Goal: Task Accomplishment & Management: Manage account settings

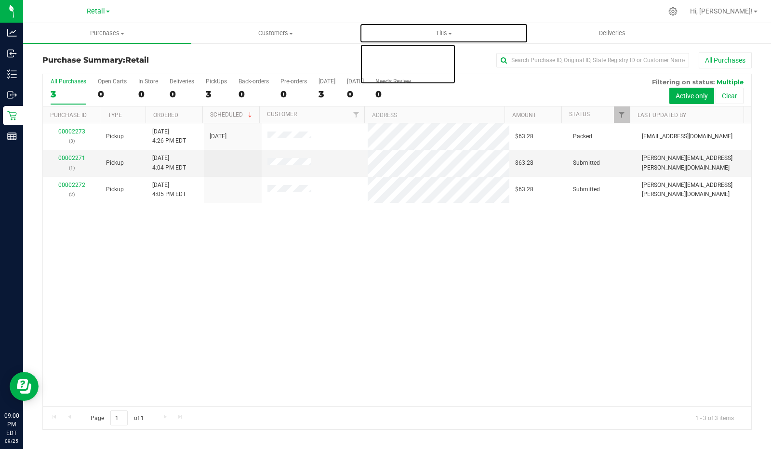
click at [461, 40] on uib-tab-heading "Tills Manage tills Reconcile e-payments" at bounding box center [443, 33] width 167 height 19
click at [459, 34] on span "Tills" at bounding box center [444, 33] width 168 height 9
click at [451, 34] on span at bounding box center [450, 34] width 4 height 2
click at [397, 60] on span "Manage tills" at bounding box center [392, 58] width 65 height 8
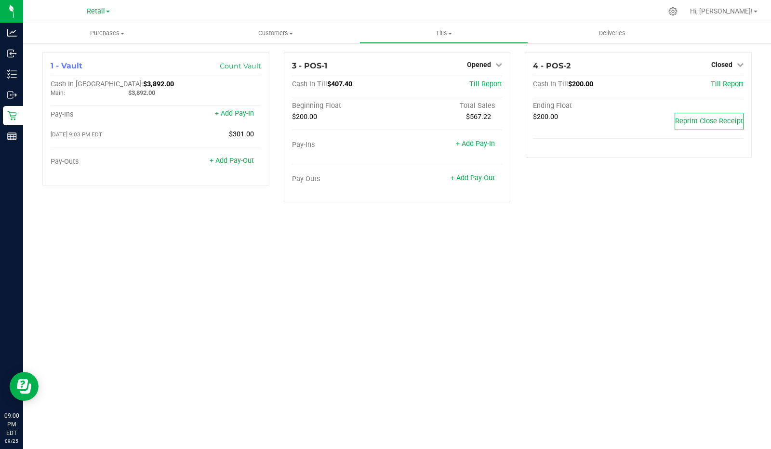
click at [495, 61] on link "Opened" at bounding box center [484, 65] width 35 height 8
click at [476, 85] on link "Close Till" at bounding box center [481, 85] width 26 height 8
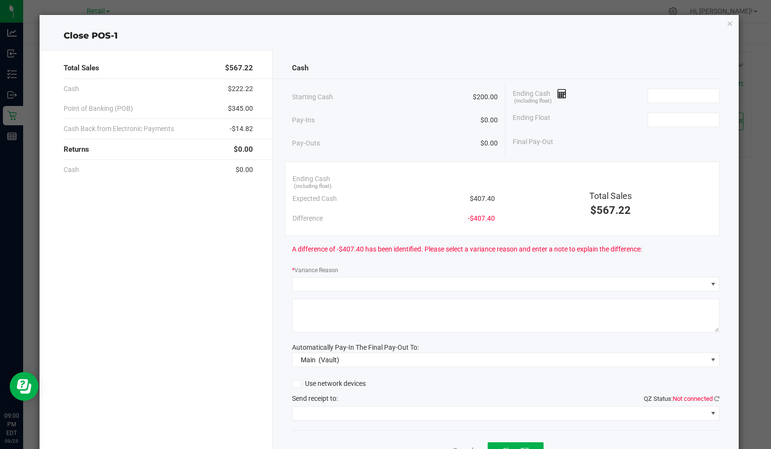
click at [558, 93] on icon at bounding box center [562, 94] width 9 height 7
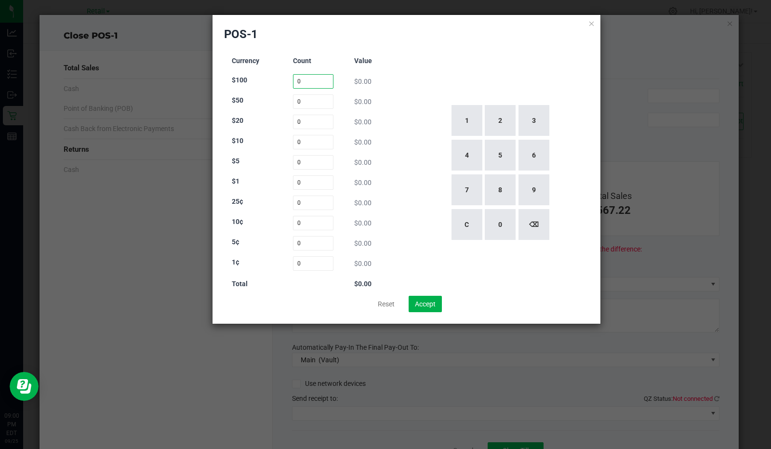
click at [324, 81] on input "0" at bounding box center [313, 81] width 41 height 14
click at [505, 121] on button "2" at bounding box center [500, 120] width 31 height 31
type input "2"
click at [308, 104] on input "0" at bounding box center [313, 101] width 41 height 14
click at [460, 126] on button "1" at bounding box center [467, 120] width 31 height 31
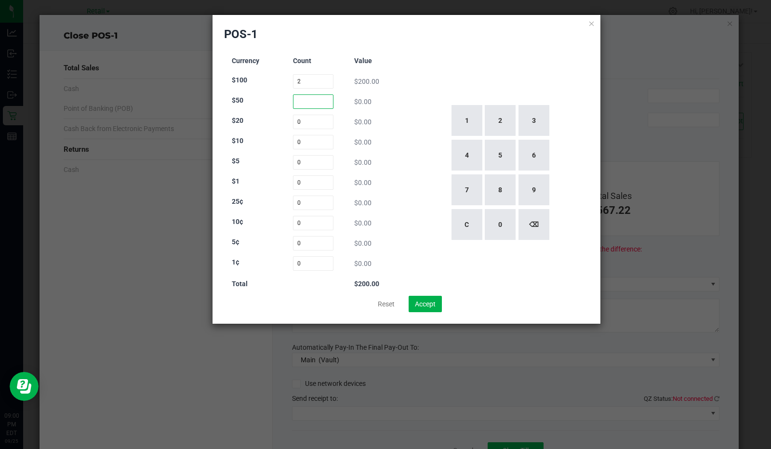
type input "1"
click at [316, 122] on input "0" at bounding box center [313, 122] width 41 height 14
click at [465, 131] on button "1" at bounding box center [467, 120] width 31 height 31
type input "1"
click at [312, 144] on input "0" at bounding box center [313, 142] width 41 height 14
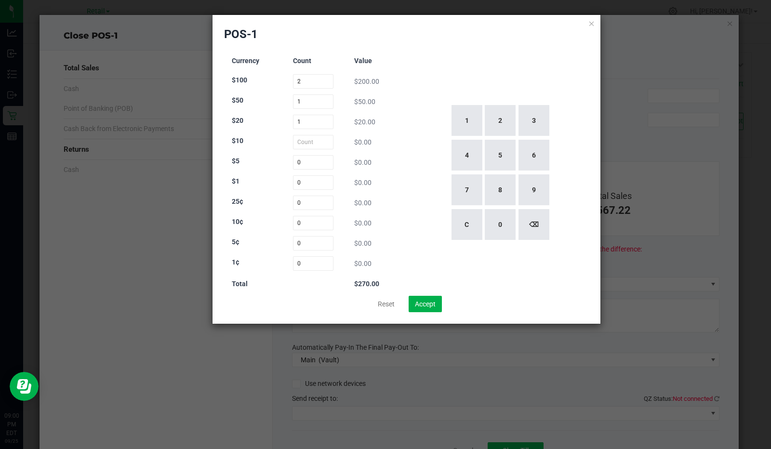
click at [536, 132] on button "3" at bounding box center [534, 120] width 31 height 31
type input "3"
click at [305, 160] on input "0" at bounding box center [313, 162] width 41 height 14
click at [471, 126] on button "1" at bounding box center [467, 120] width 31 height 31
click at [469, 169] on button "4" at bounding box center [467, 155] width 31 height 31
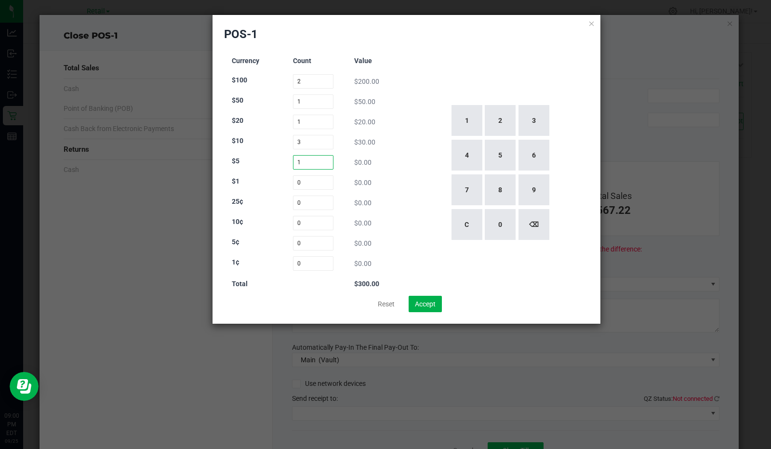
type input "14"
click at [300, 182] on input "0" at bounding box center [313, 182] width 41 height 14
click at [544, 124] on button "3" at bounding box center [534, 120] width 31 height 31
click at [498, 195] on button "8" at bounding box center [500, 189] width 31 height 31
type input "38"
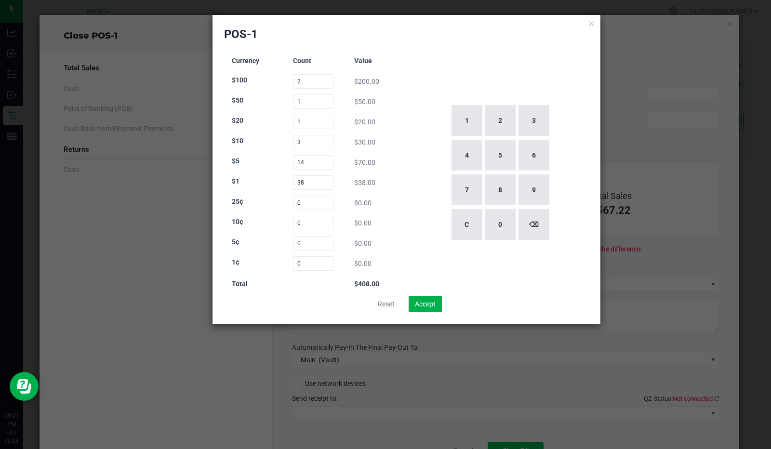
click at [420, 206] on div "1 2 3 4 5 6 7 8 9 C 0 ⌫" at bounding box center [500, 173] width 179 height 246
click at [433, 305] on button "Accept" at bounding box center [425, 304] width 33 height 16
type input "$408.00"
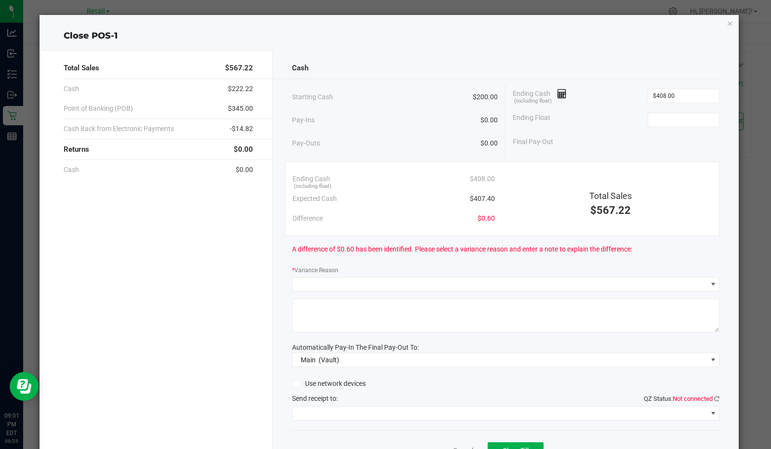
click at [686, 119] on input at bounding box center [683, 119] width 71 height 13
click at [664, 121] on input "200" at bounding box center [683, 119] width 71 height 13
click at [560, 169] on div "Total Sales $567.22" at bounding box center [610, 193] width 217 height 49
type input "$200.00"
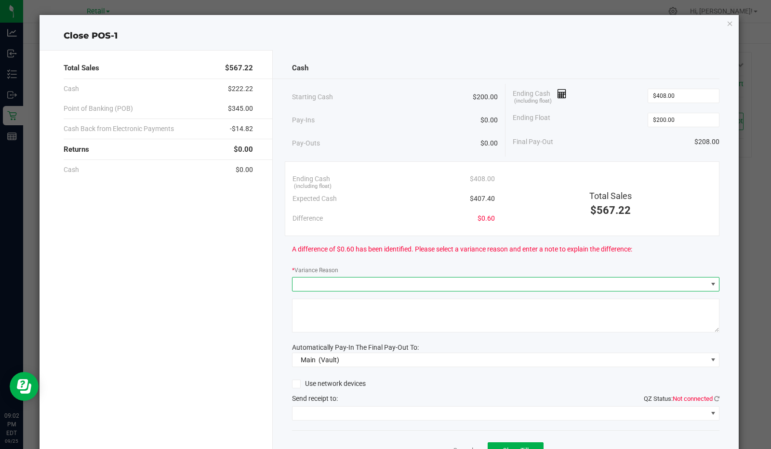
click at [415, 284] on span at bounding box center [500, 284] width 415 height 13
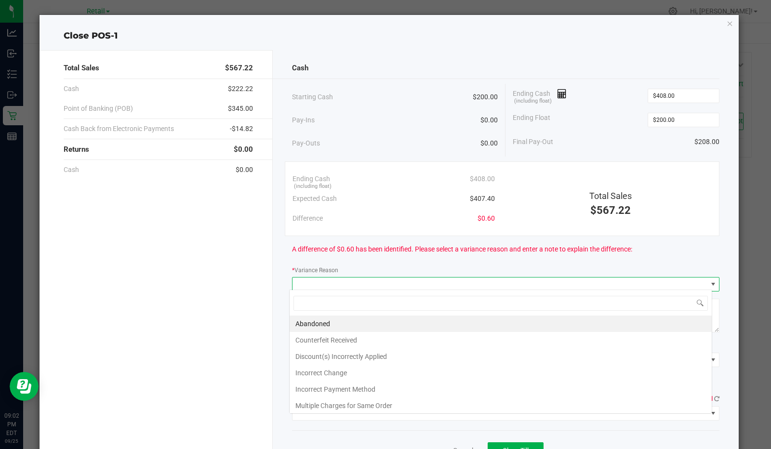
scroll to position [14, 423]
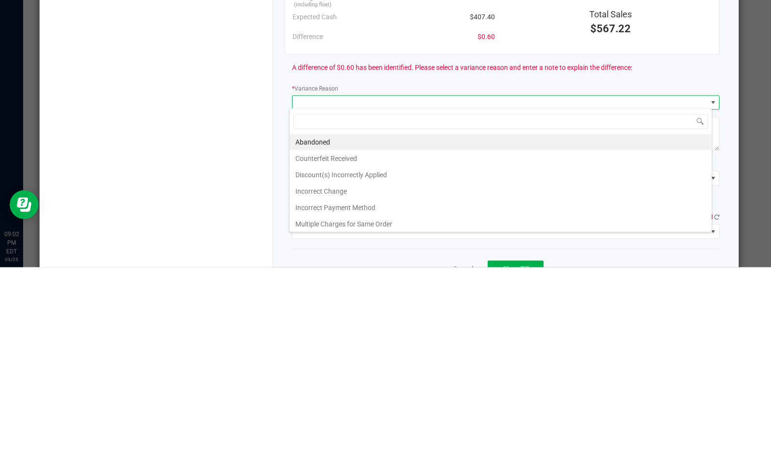
click at [330, 374] on li "Incorrect Change" at bounding box center [501, 373] width 422 height 16
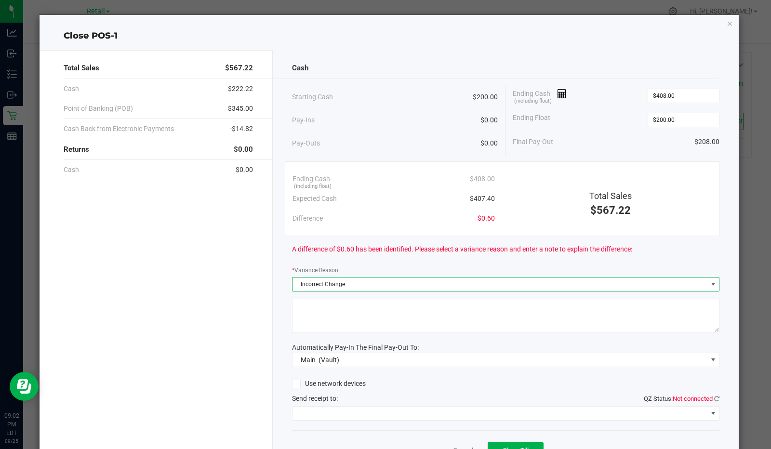
click at [386, 326] on textarea at bounding box center [506, 316] width 428 height 34
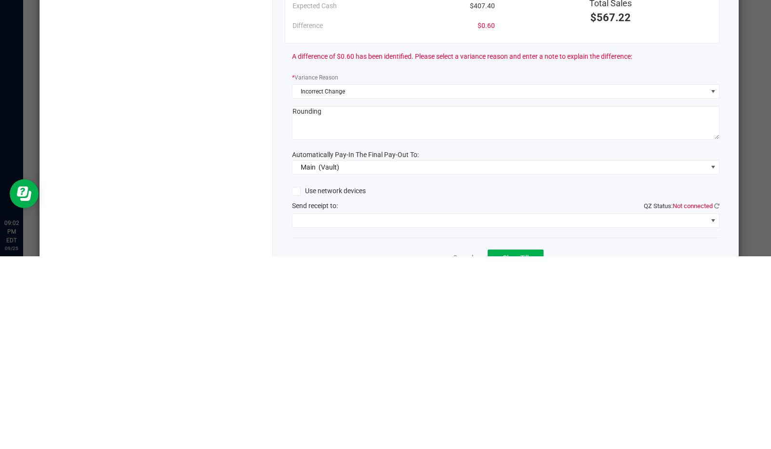
scroll to position [47, 0]
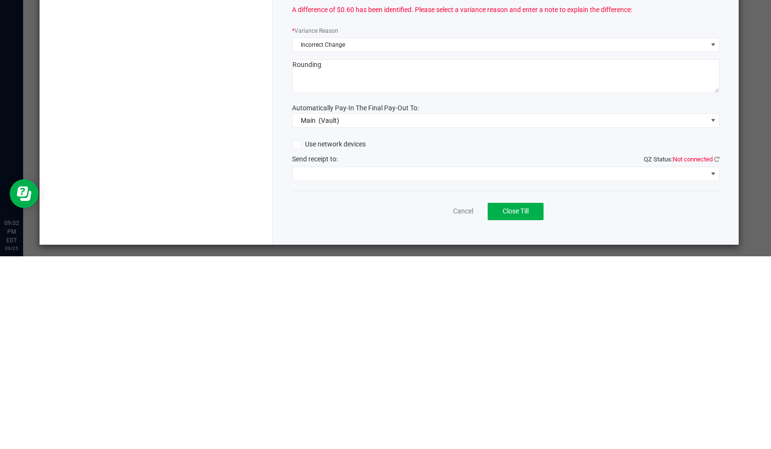
type textarea "Rounding"
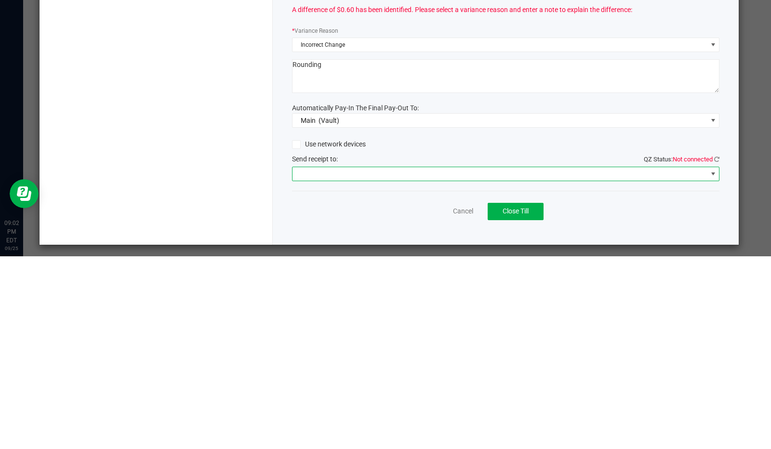
click at [376, 365] on span at bounding box center [500, 366] width 415 height 13
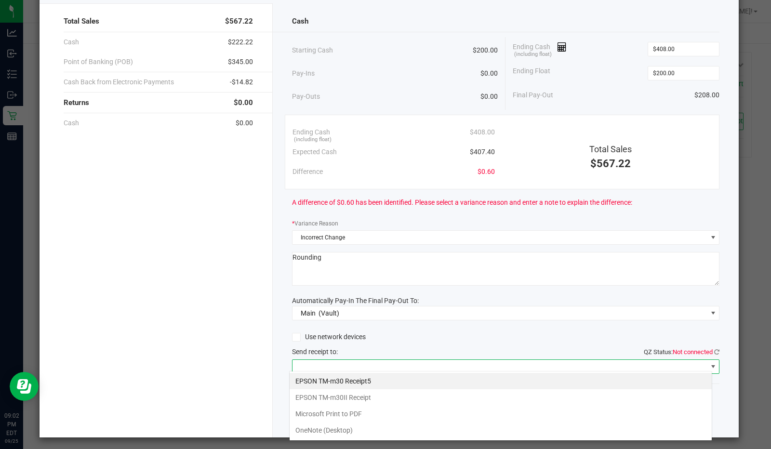
scroll to position [14, 423]
click at [365, 402] on Receipt "EPSON TM-m30II Receipt" at bounding box center [501, 397] width 422 height 16
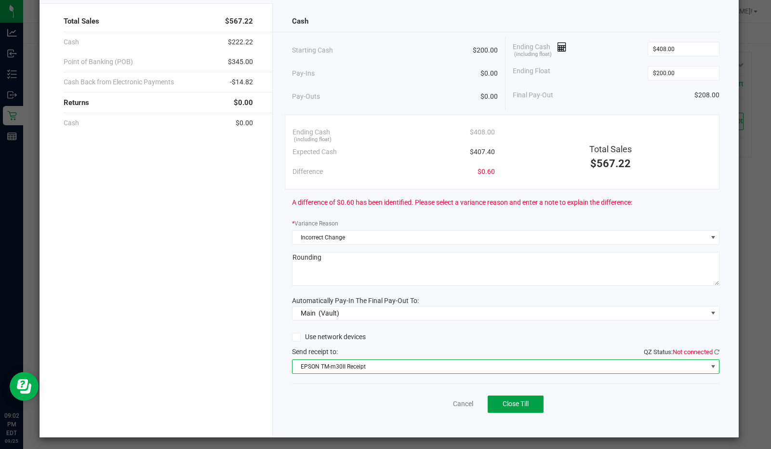
click at [517, 404] on span "Close Till" at bounding box center [516, 404] width 26 height 8
